Goal: Navigation & Orientation: Find specific page/section

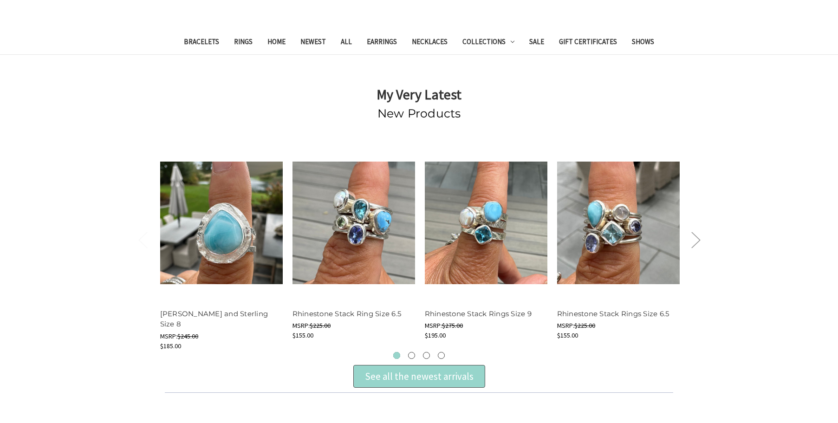
scroll to position [418, 0]
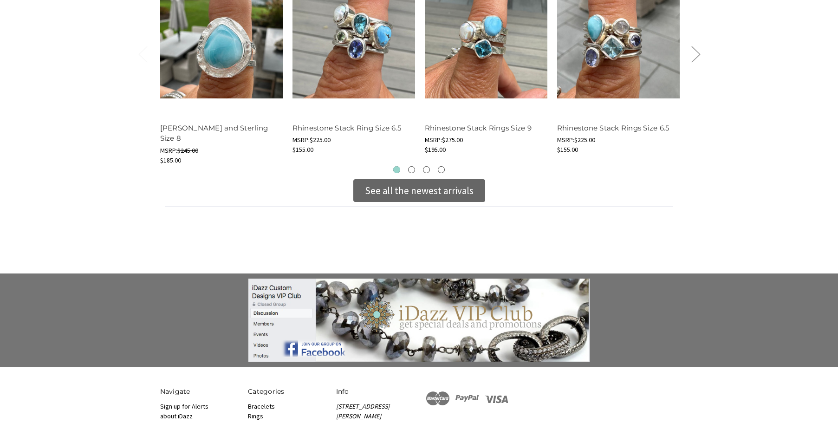
click at [461, 193] on div "See all the newest arrivals" at bounding box center [419, 190] width 109 height 15
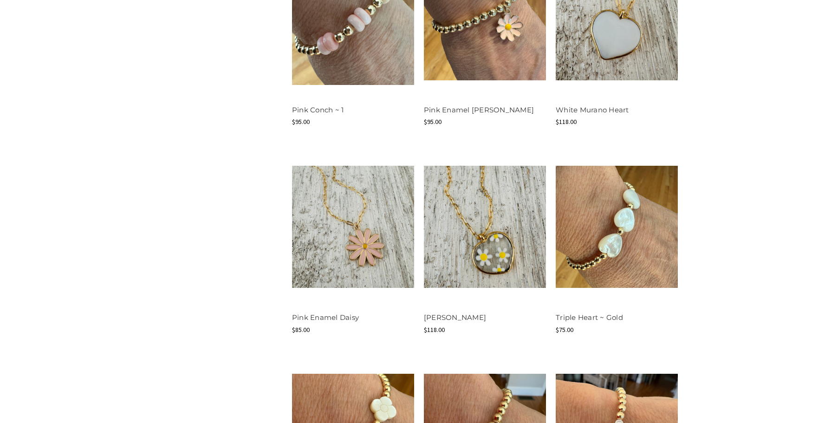
scroll to position [1068, 0]
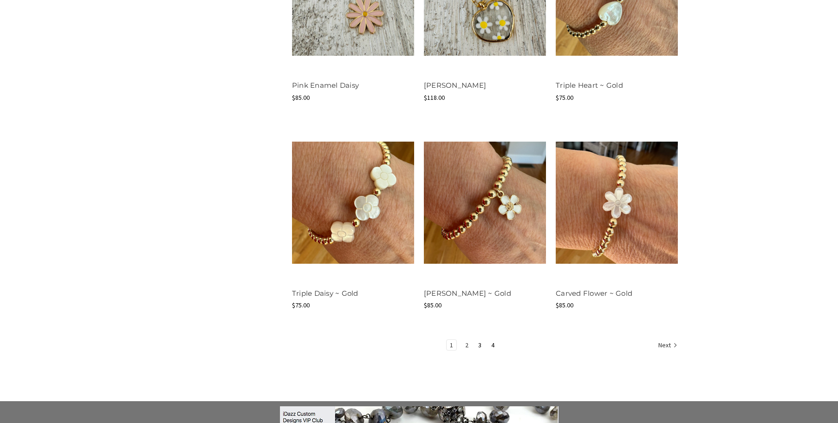
click at [462, 348] on link "2" at bounding box center [467, 345] width 10 height 10
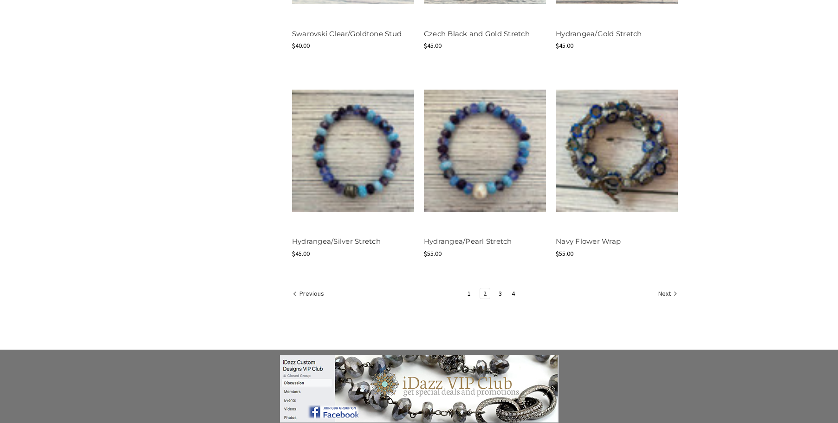
scroll to position [1114, 0]
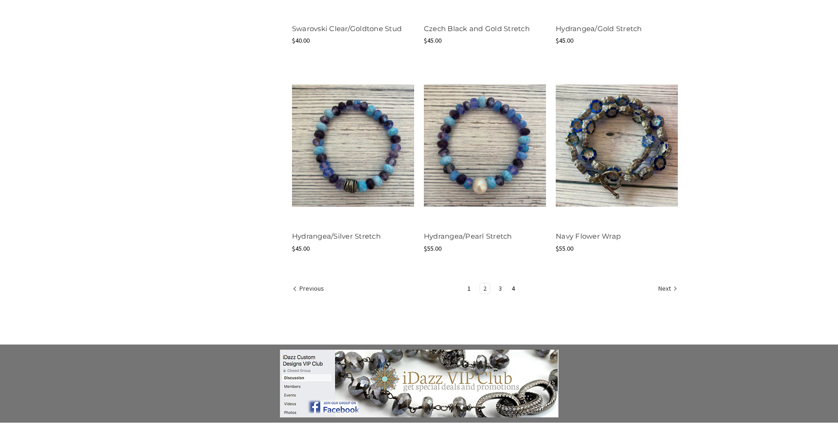
click at [500, 288] on link "3" at bounding box center [500, 288] width 10 height 10
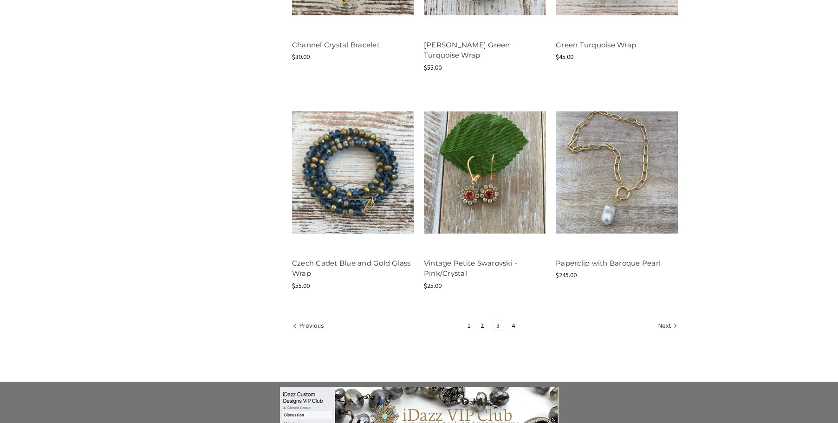
scroll to position [1114, 0]
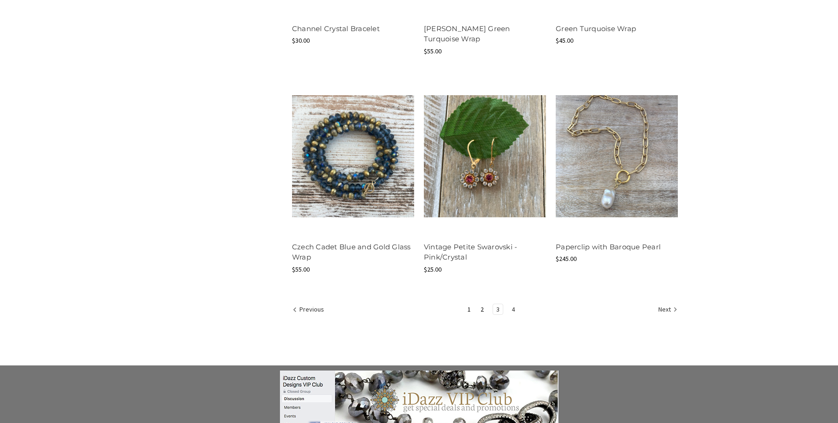
click at [515, 304] on link "4" at bounding box center [513, 309] width 10 height 10
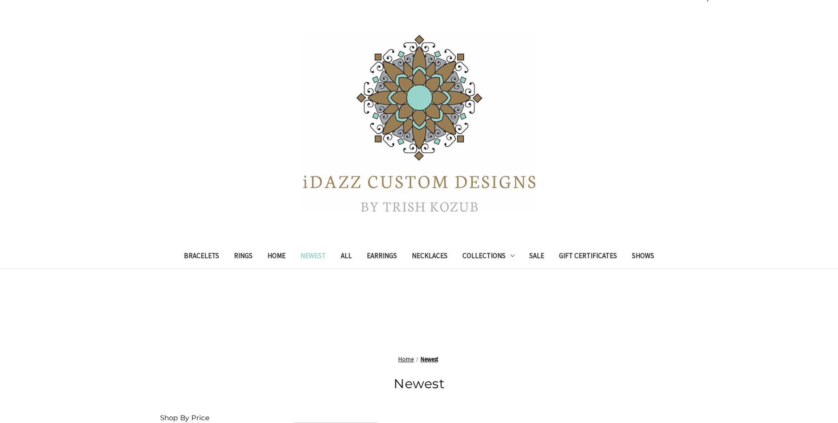
scroll to position [93, 0]
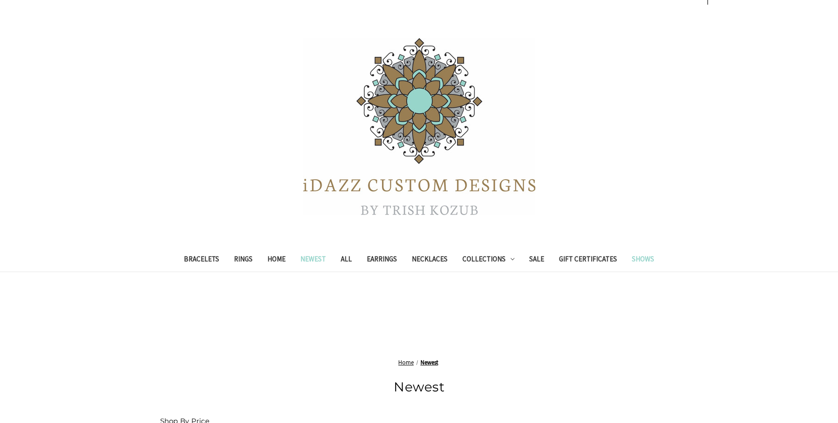
click at [638, 257] on link "Shows" at bounding box center [642, 260] width 37 height 23
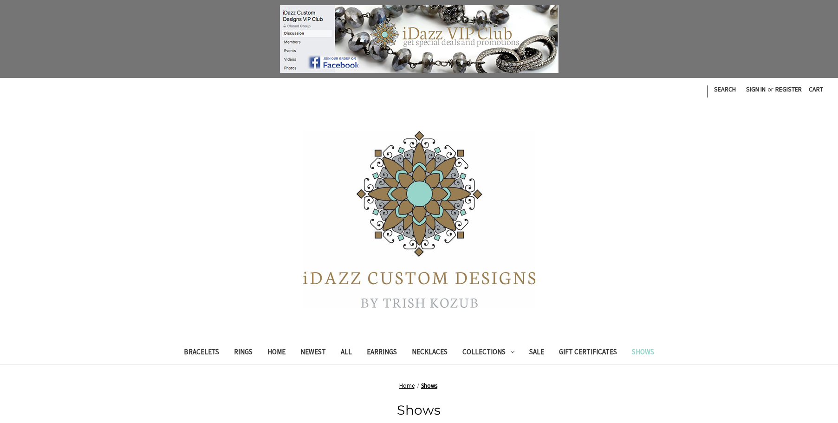
click at [409, 275] on img at bounding box center [419, 219] width 232 height 177
